Goal: Find specific page/section: Find specific page/section

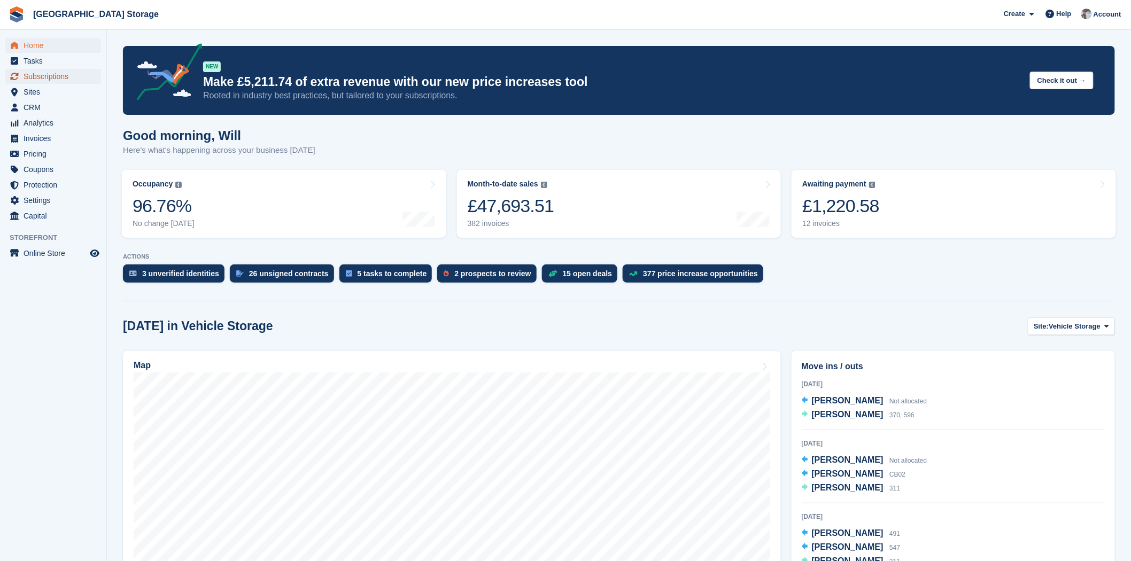
click at [65, 76] on span "Subscriptions" at bounding box center [56, 76] width 64 height 15
